Goal: Task Accomplishment & Management: Use online tool/utility

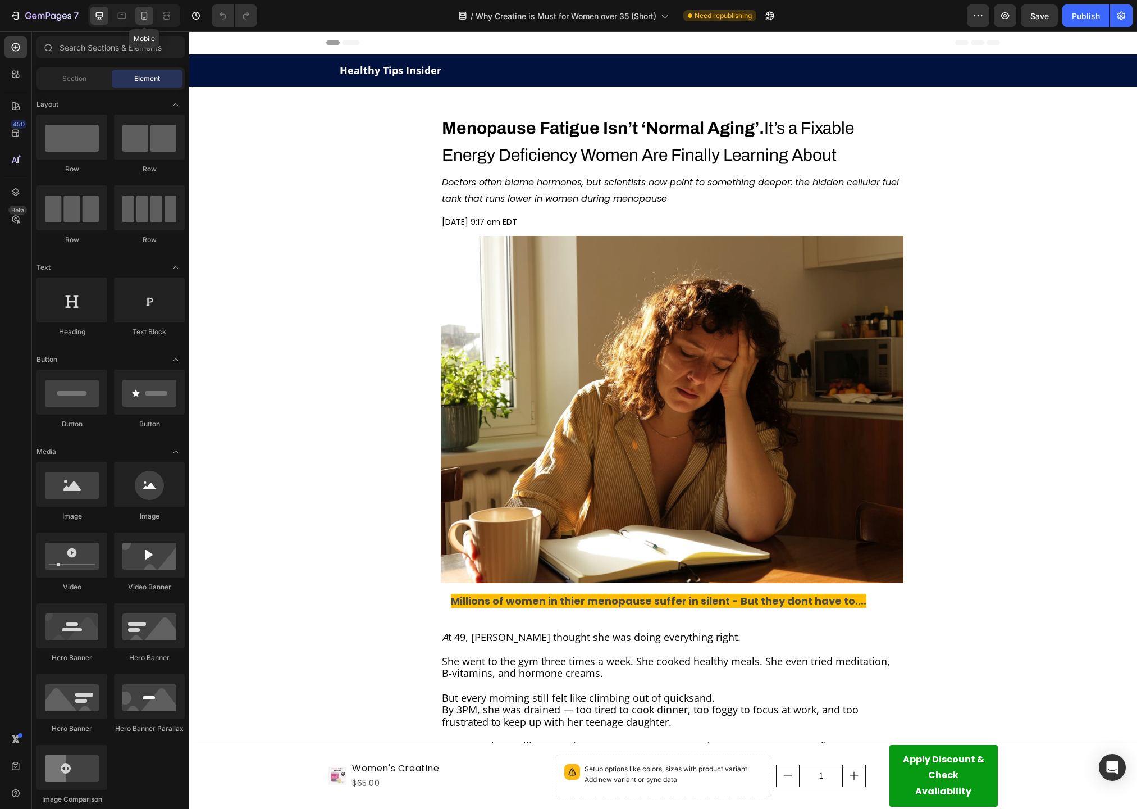
click at [145, 15] on icon at bounding box center [144, 15] width 11 height 11
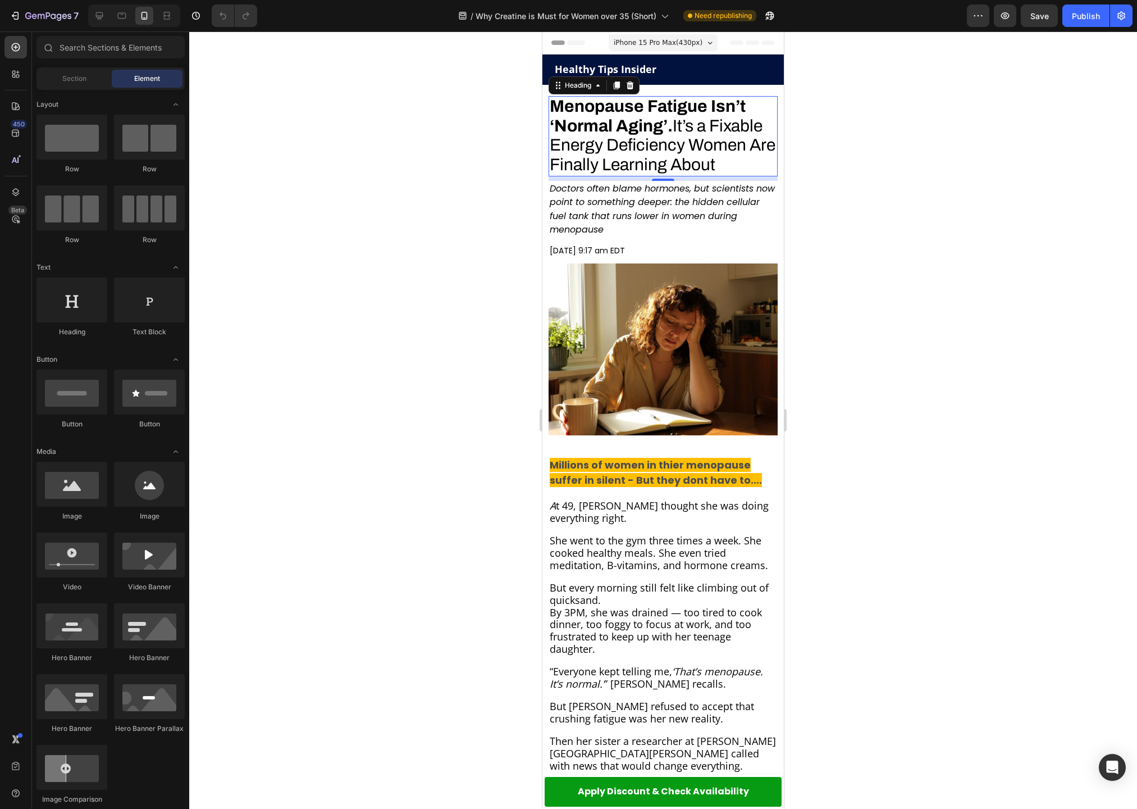
click at [737, 132] on span "Menopause Fatigue Isn’t ‘Normal Aging’. It’s a Fixable Energy Deficiency Women …" at bounding box center [663, 135] width 226 height 76
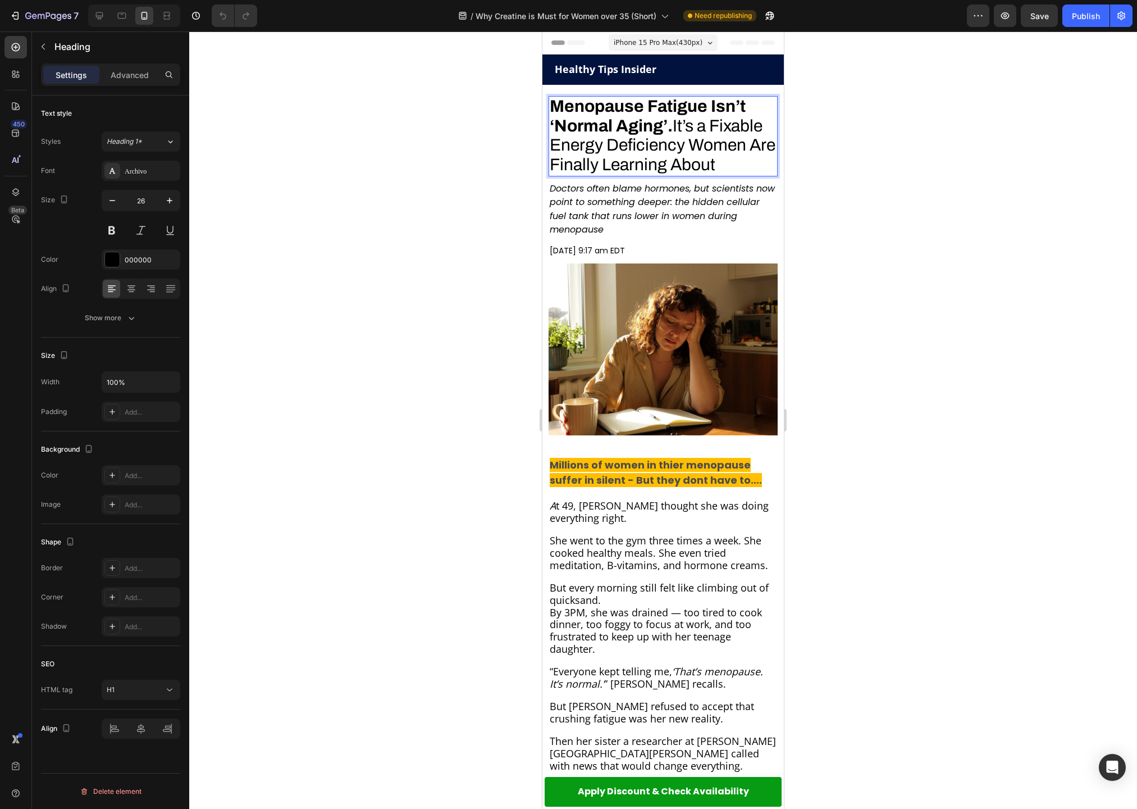
click at [677, 121] on span "Menopause Fatigue Isn’t ‘Normal Aging’. It’s a Fixable Energy Deficiency Women …" at bounding box center [663, 135] width 226 height 76
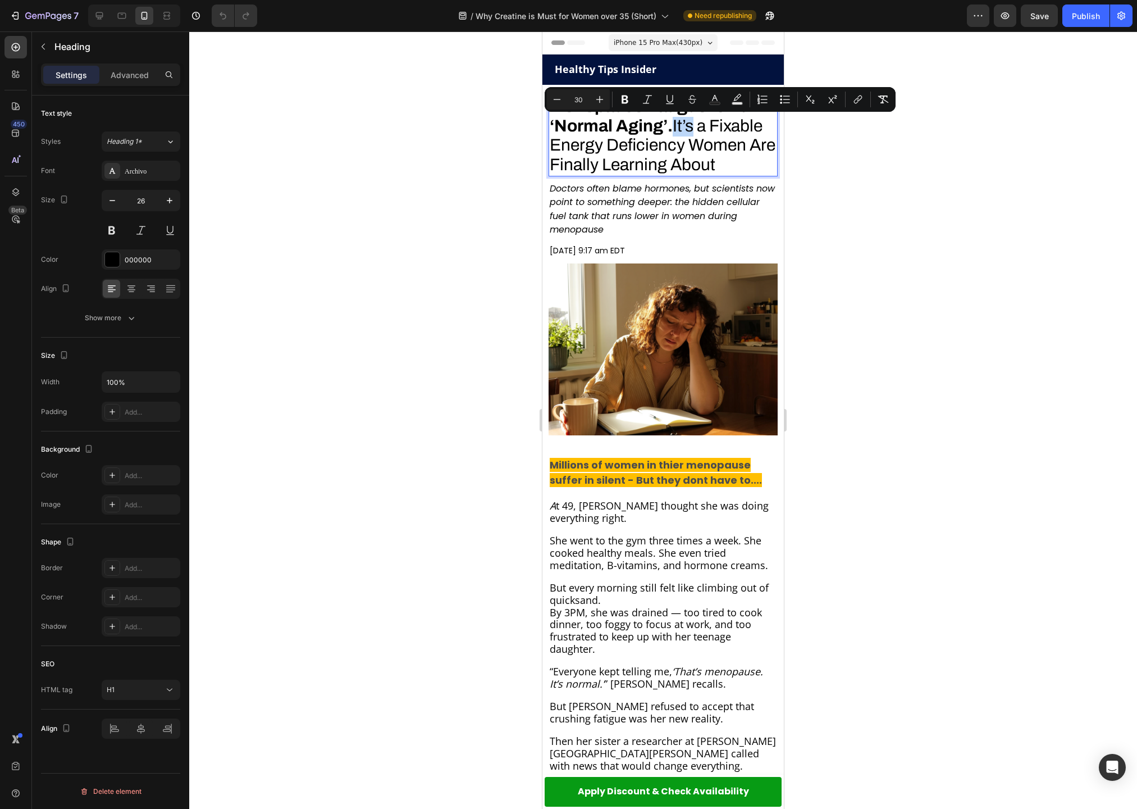
click at [681, 122] on span "Menopause Fatigue Isn’t ‘Normal Aging’. It’s a Fixable Energy Deficiency Women …" at bounding box center [663, 135] width 226 height 76
click at [680, 122] on span "Menopause Fatigue Isn’t ‘Normal Aging’. It’s a Fixable Energy Deficiency Women …" at bounding box center [663, 135] width 226 height 76
click at [678, 124] on span "Menopause Fatigue Isn’t ‘Normal Aging’. It’s a Fixable Energy Deficiency Women …" at bounding box center [663, 135] width 226 height 76
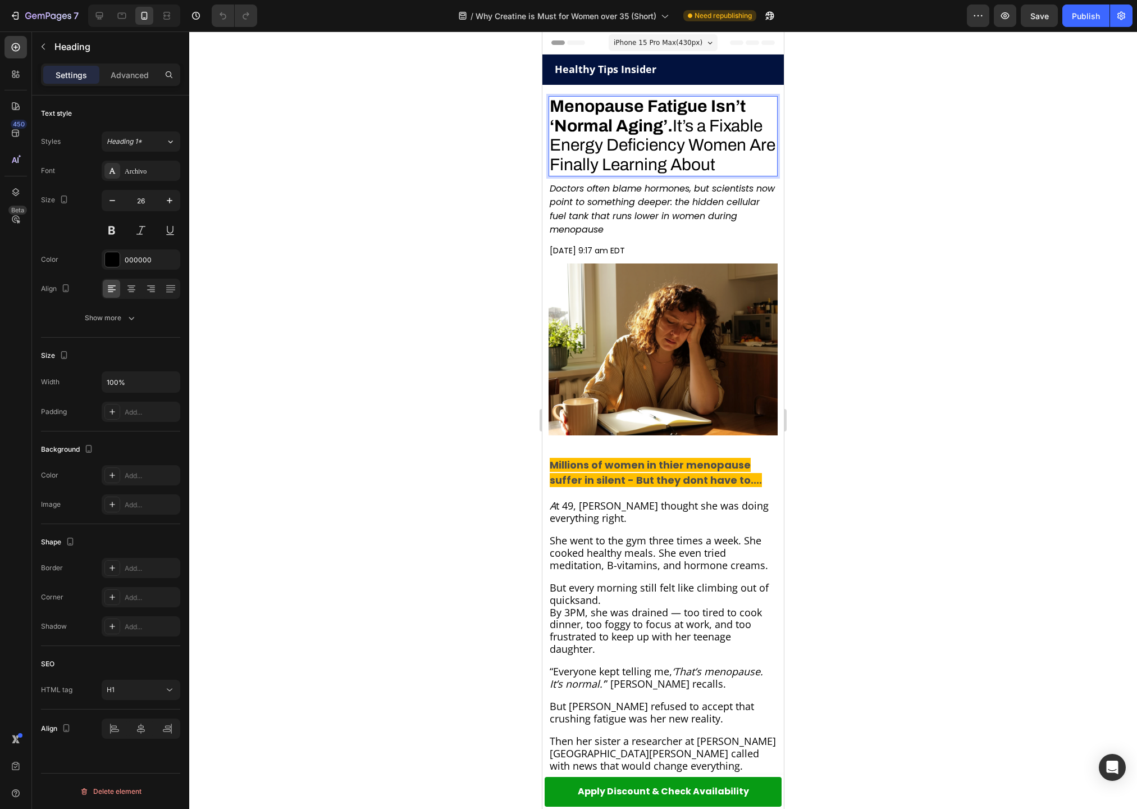
click at [417, 199] on div at bounding box center [663, 419] width 948 height 777
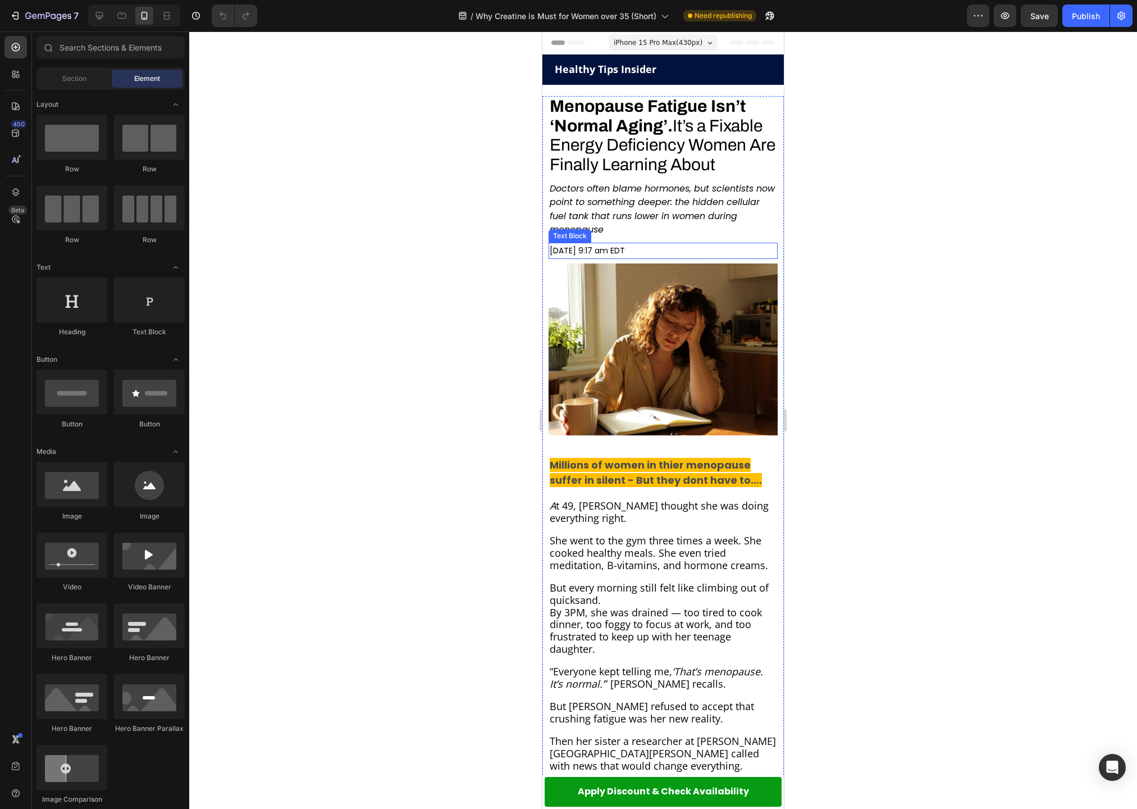
click at [439, 185] on div at bounding box center [663, 419] width 948 height 777
